Goal: Information Seeking & Learning: Learn about a topic

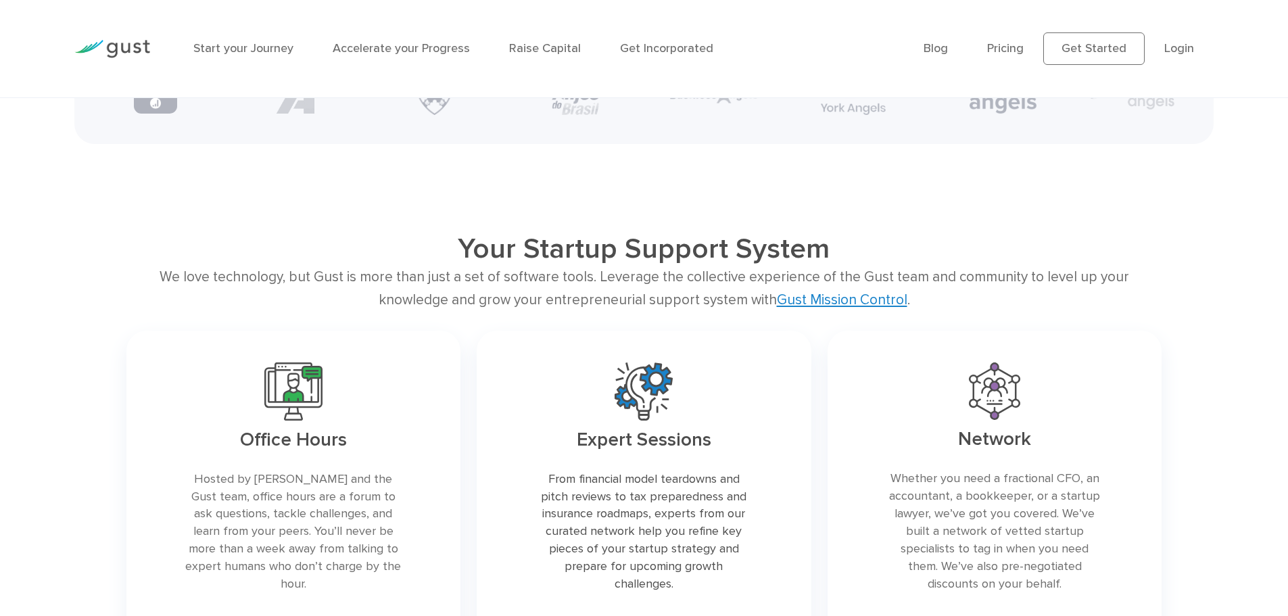
scroll to position [2839, 0]
click at [541, 52] on link "Raise Capital" at bounding box center [545, 49] width 72 height 14
